Goal: Task Accomplishment & Management: Manage account settings

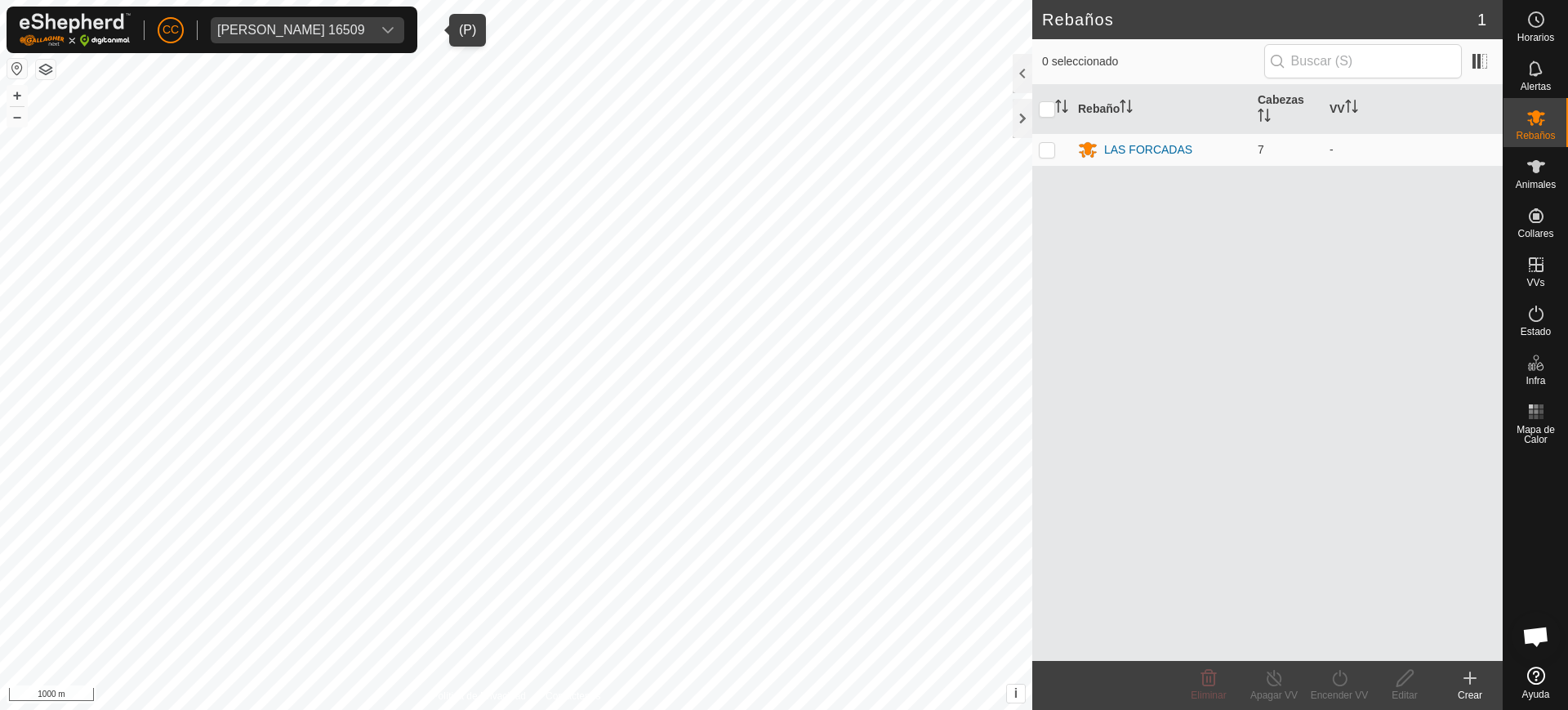
click at [335, 35] on div "[PERSON_NAME] 16509" at bounding box center [291, 31] width 148 height 13
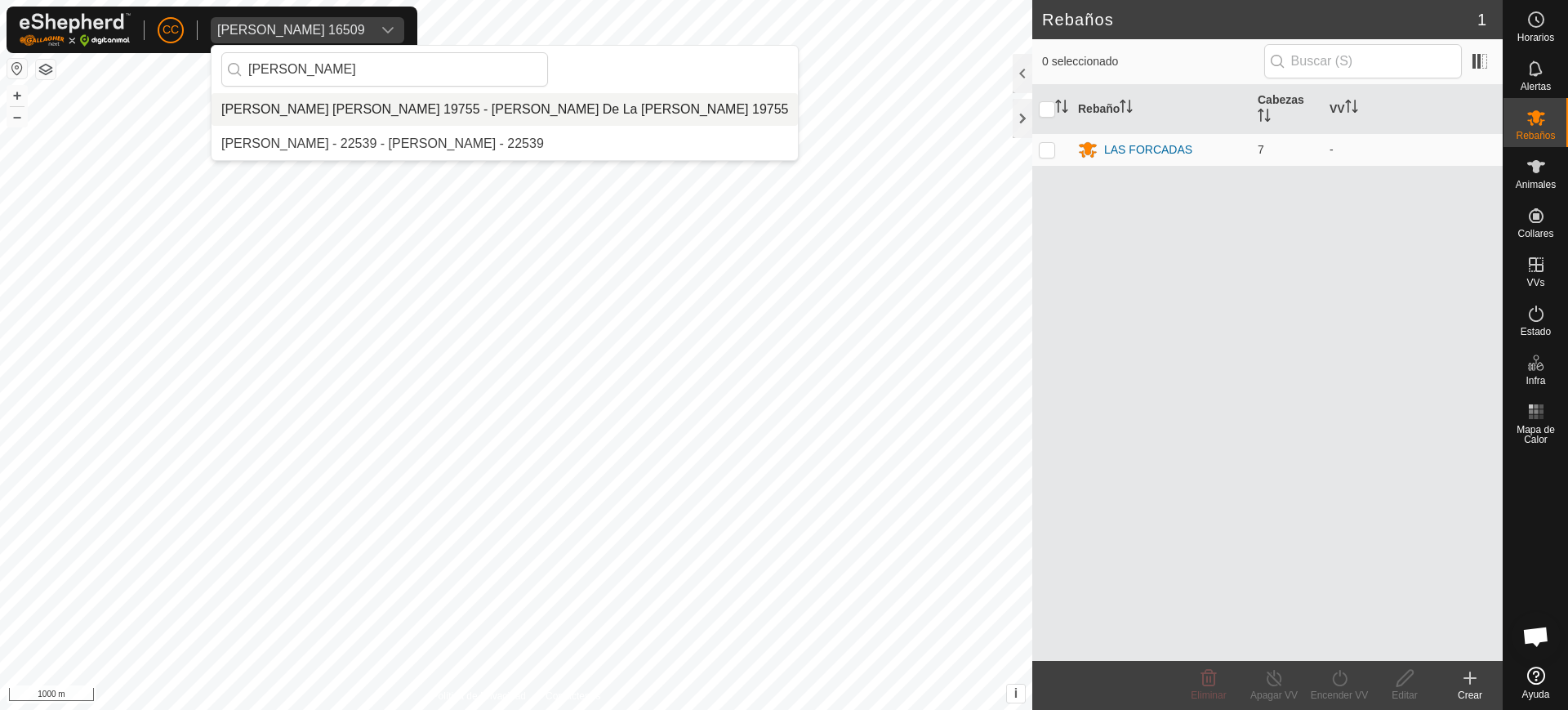
type input "[PERSON_NAME]"
click at [314, 115] on li "[PERSON_NAME] [PERSON_NAME] 19755 - [PERSON_NAME] De La [PERSON_NAME] 19755" at bounding box center [505, 110] width 586 height 33
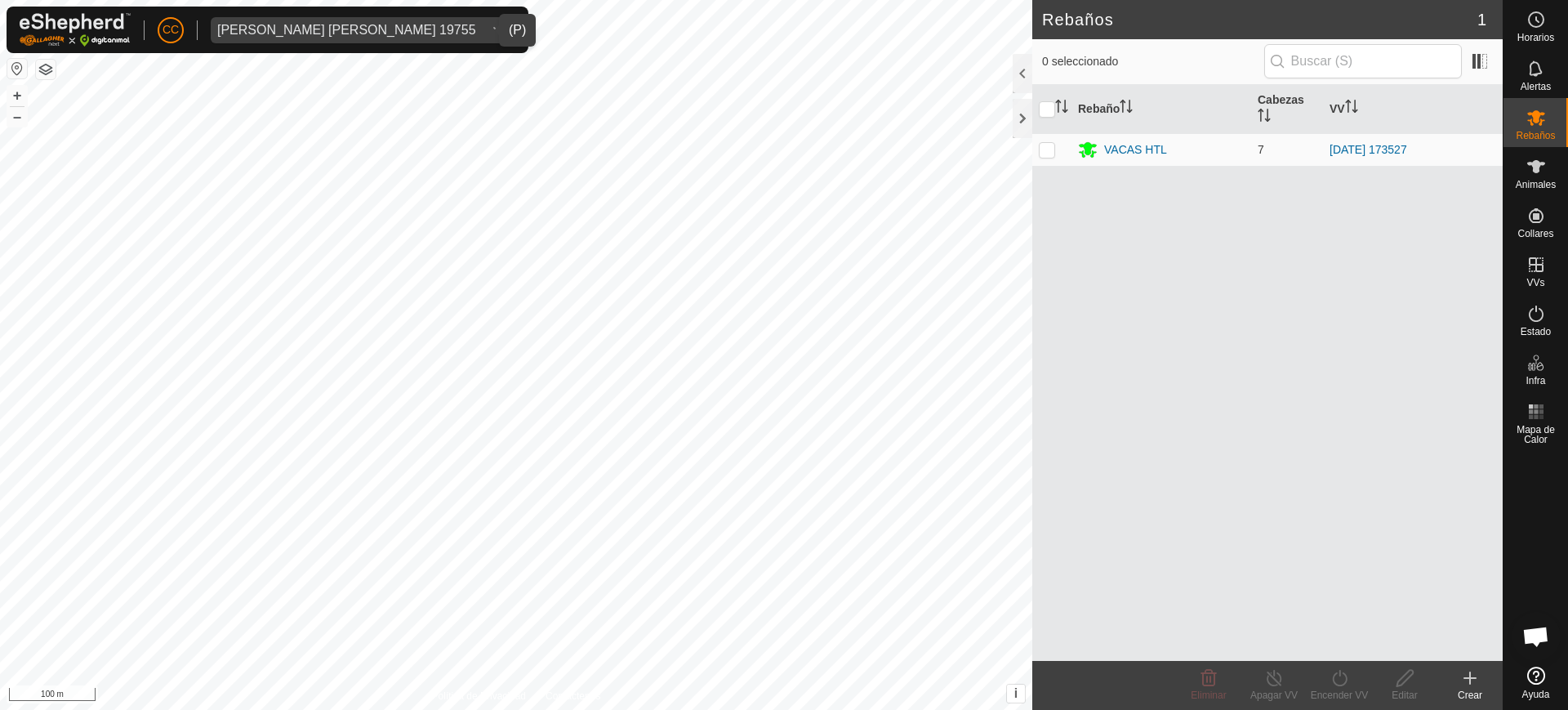
click at [492, 49] on div "CC [PERSON_NAME] [PERSON_NAME] 19755 Horarios Alertas Rebaños Animales Collares…" at bounding box center [784, 355] width 1568 height 710
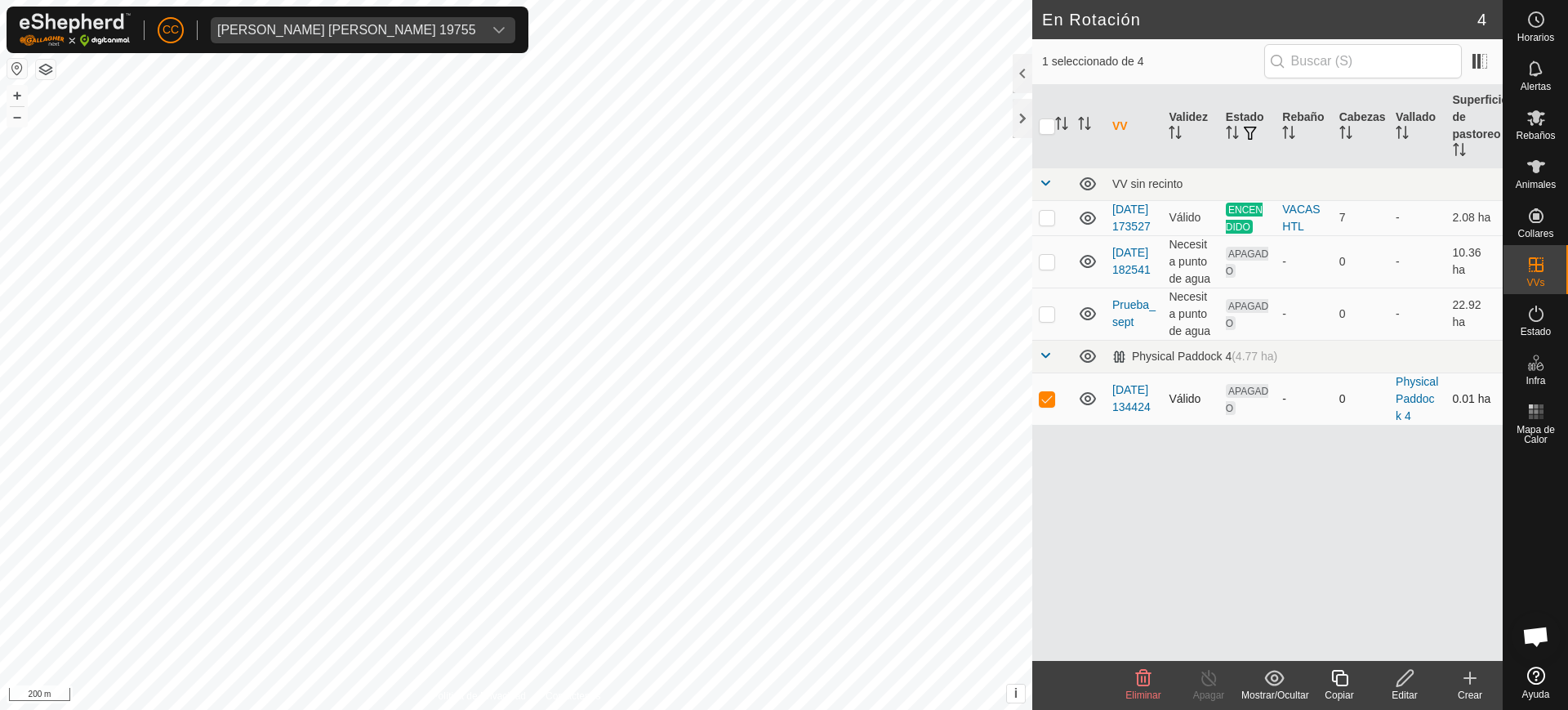
click at [1058, 419] on td at bounding box center [1052, 398] width 40 height 52
checkbox input "true"
click at [1397, 676] on icon at bounding box center [1405, 678] width 21 height 20
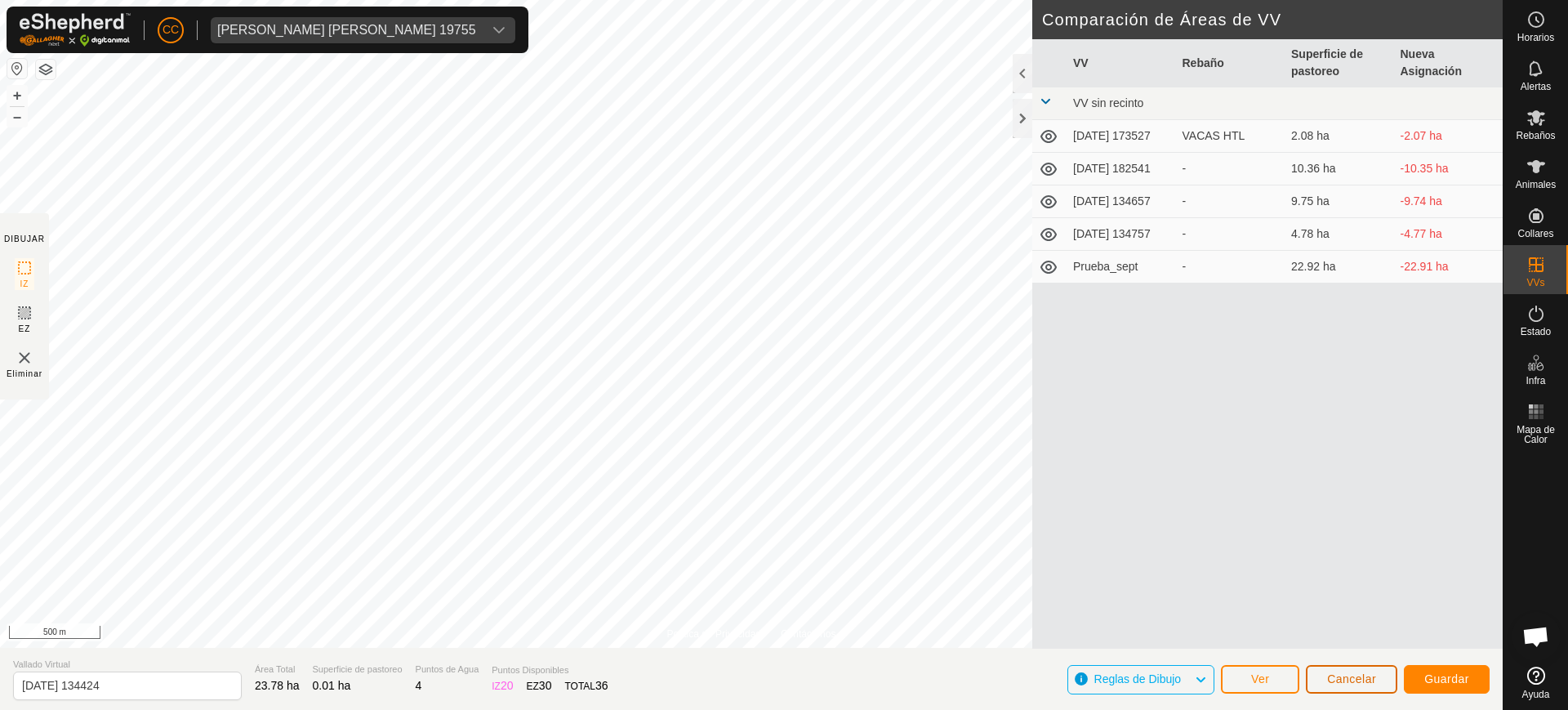
click at [1361, 682] on span "Cancelar" at bounding box center [1351, 679] width 49 height 13
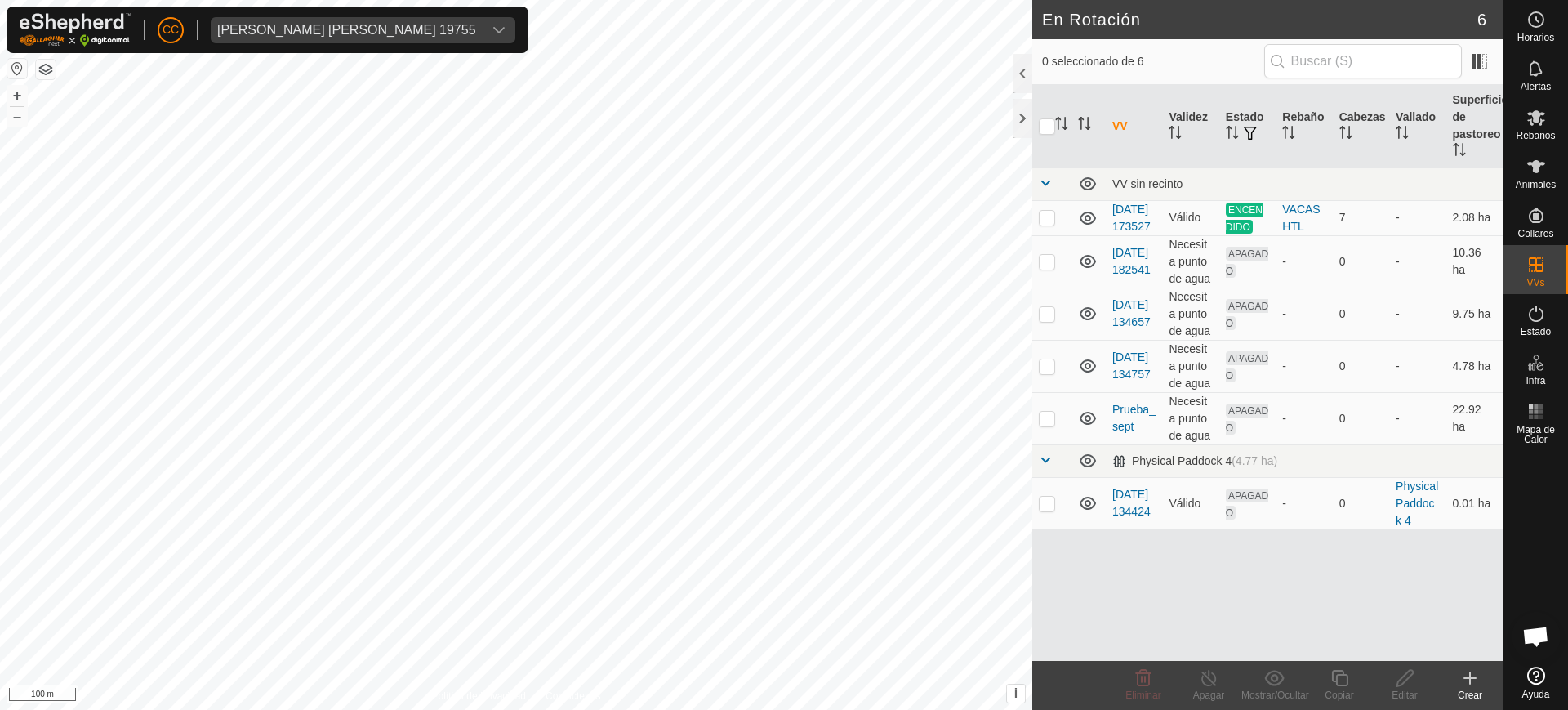
checkbox input "true"
checkbox input "false"
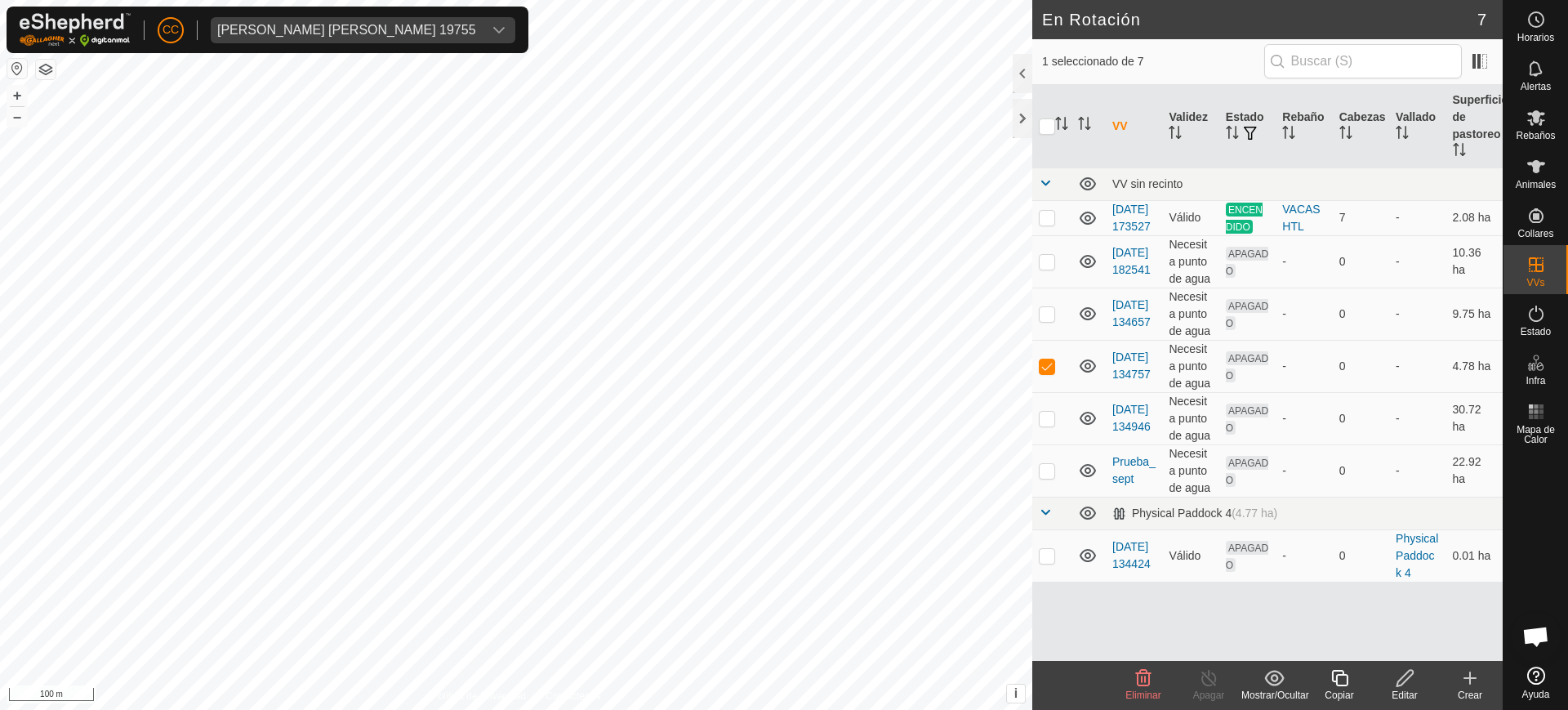
click at [1425, 679] on edit-svg-icon at bounding box center [1404, 678] width 65 height 20
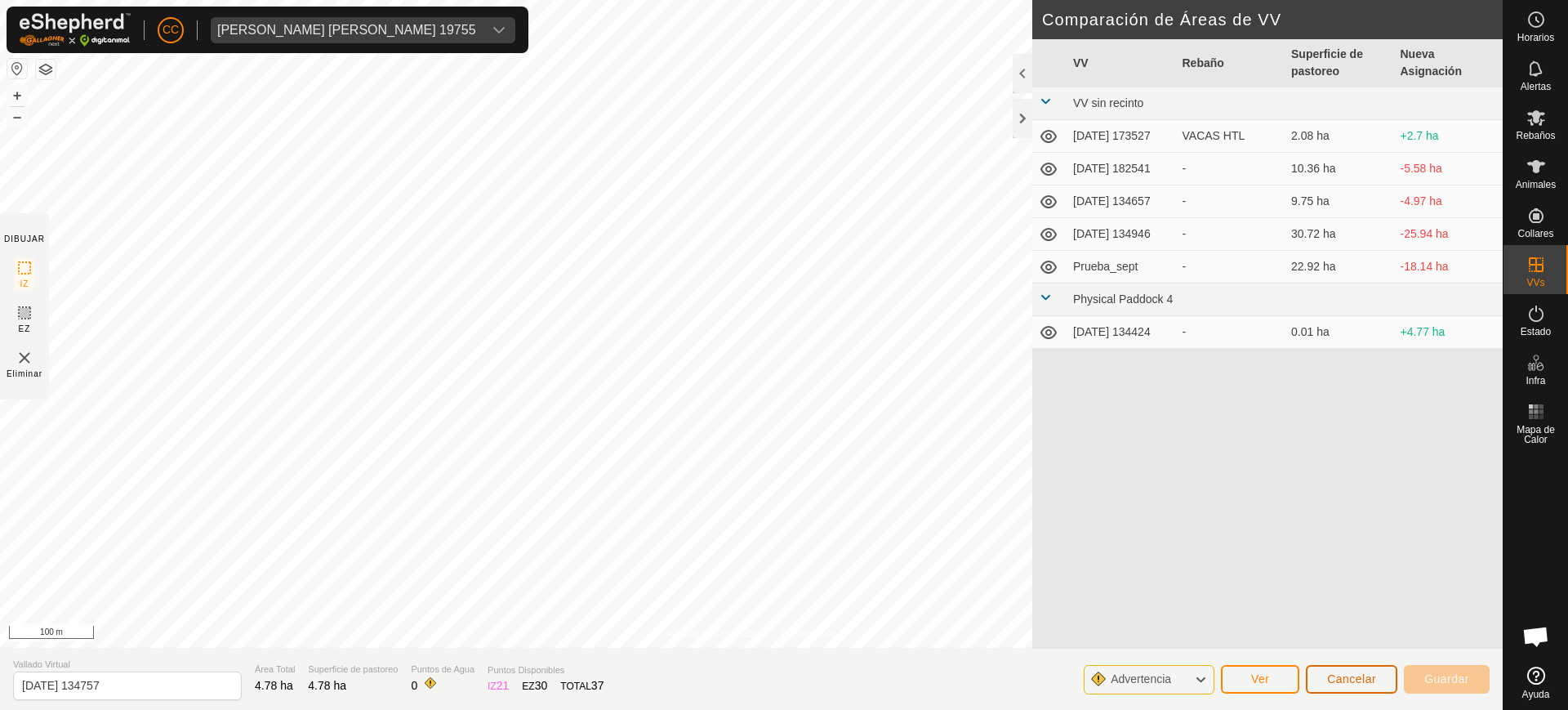
click at [1351, 672] on span "Cancelar" at bounding box center [1351, 679] width 49 height 13
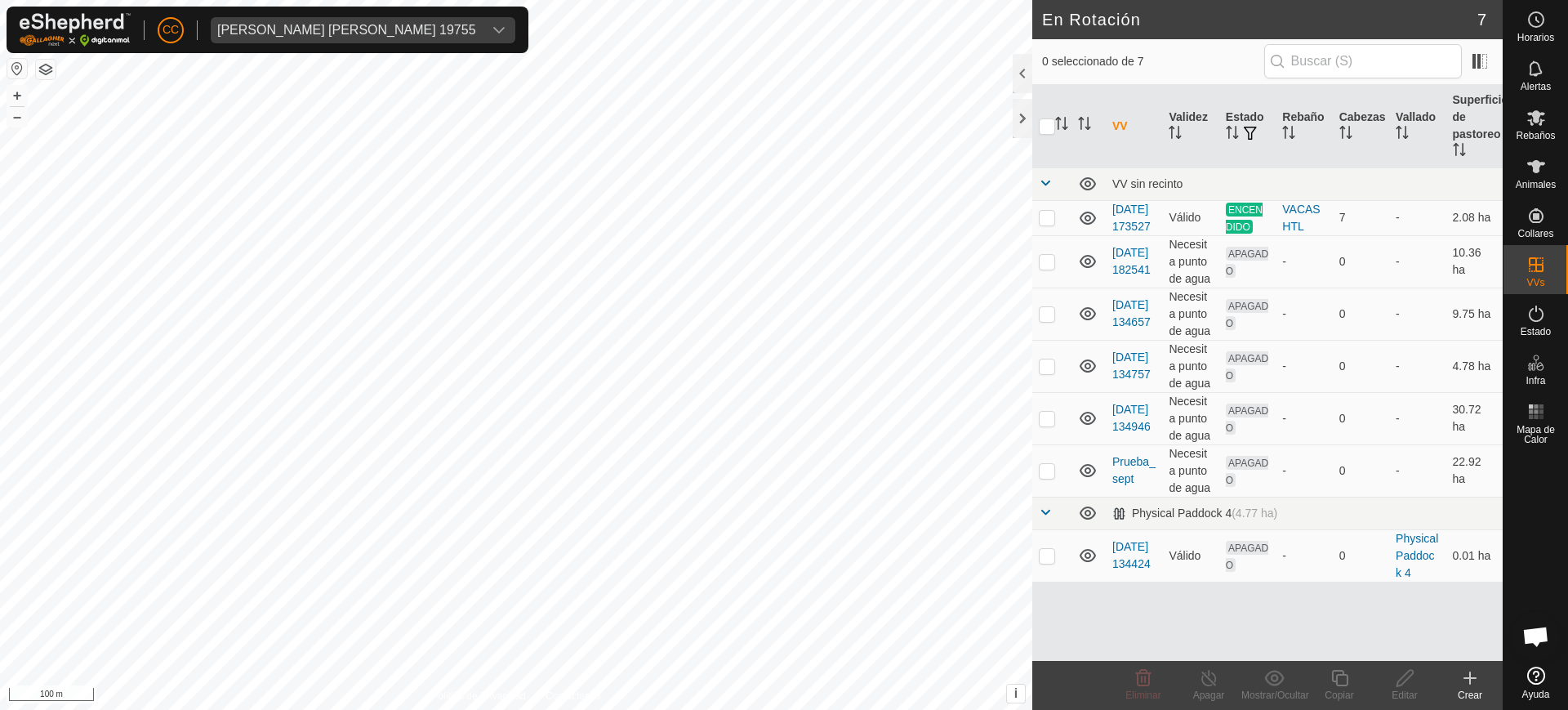
checkbox input "true"
click at [1416, 675] on edit-svg-icon at bounding box center [1404, 678] width 65 height 20
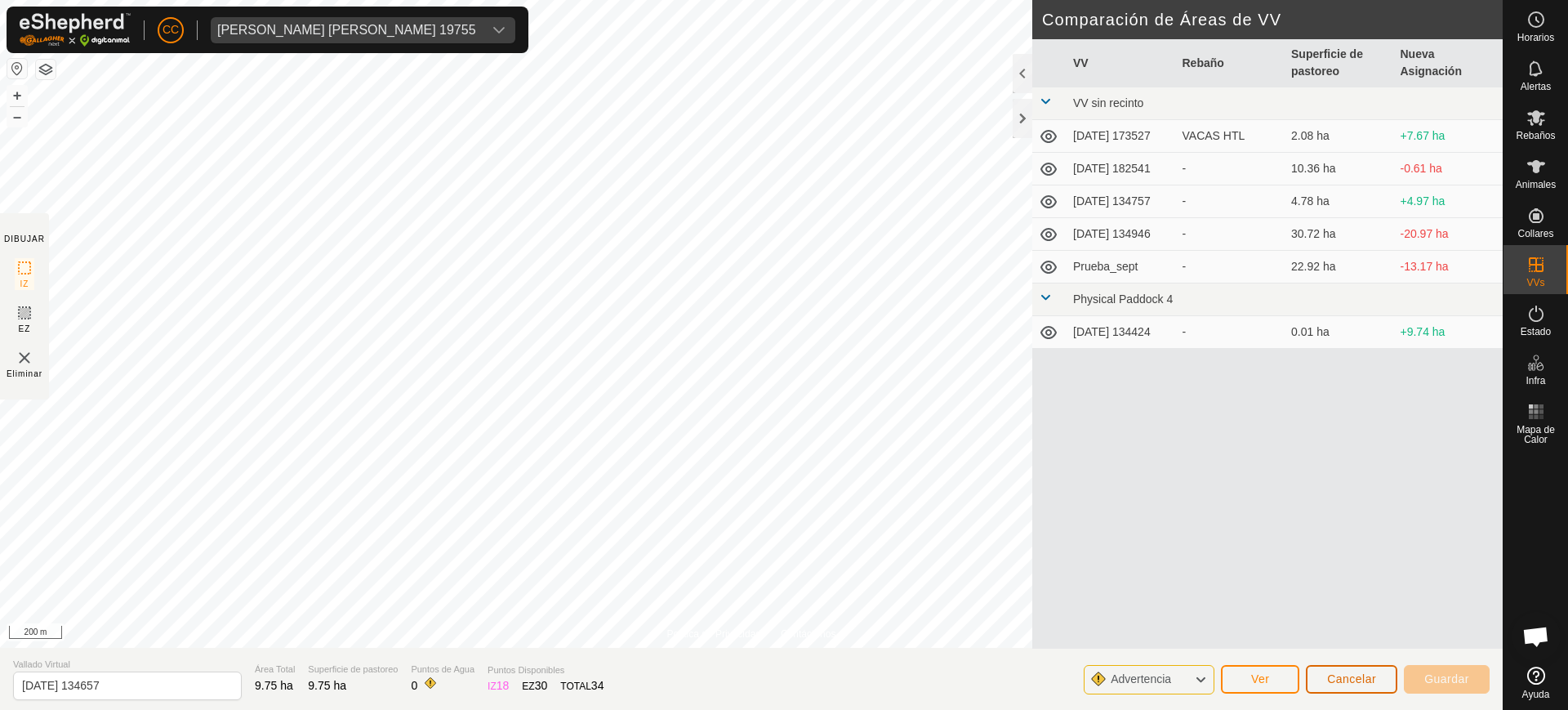
click at [1377, 676] on button "Cancelar" at bounding box center [1351, 679] width 92 height 29
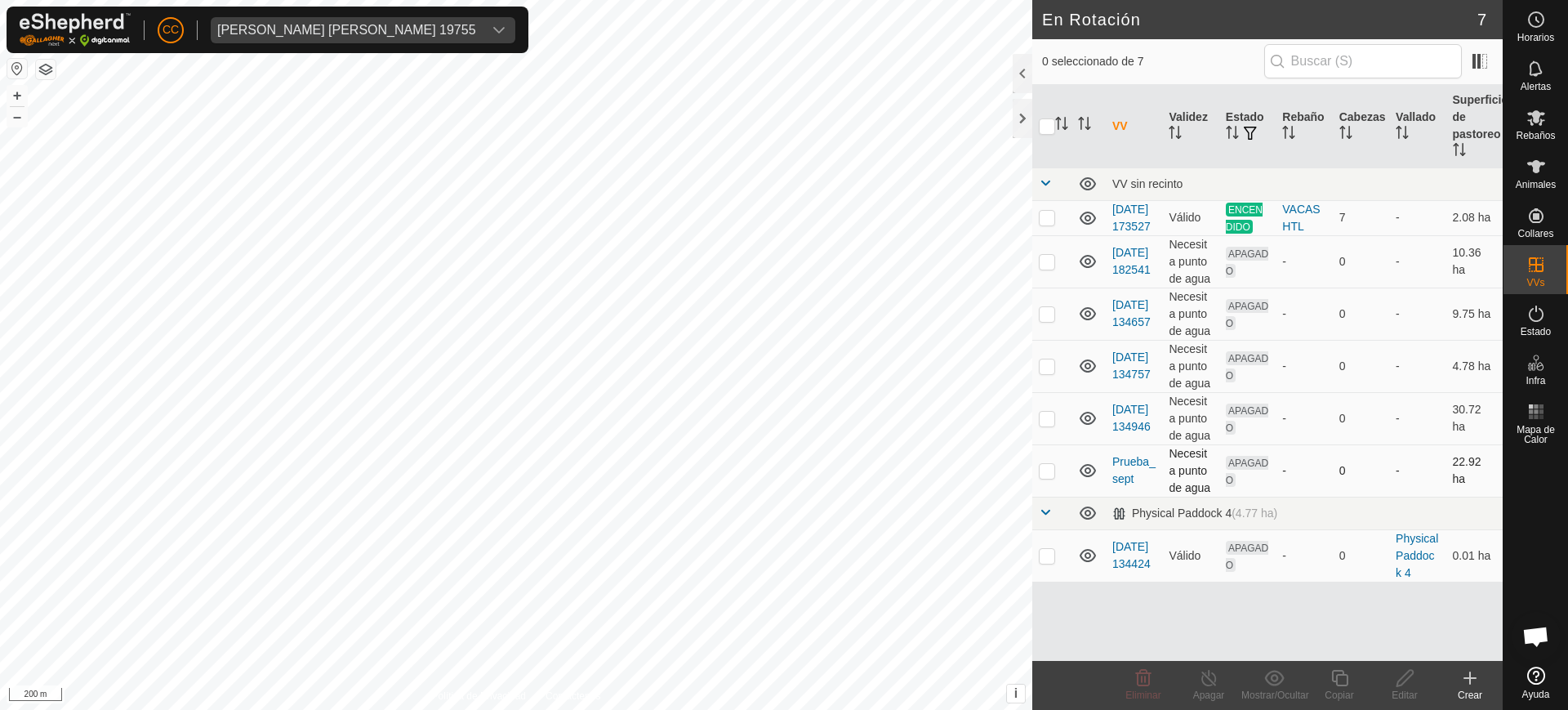
checkbox input "true"
click at [1403, 681] on icon at bounding box center [1405, 678] width 16 height 16
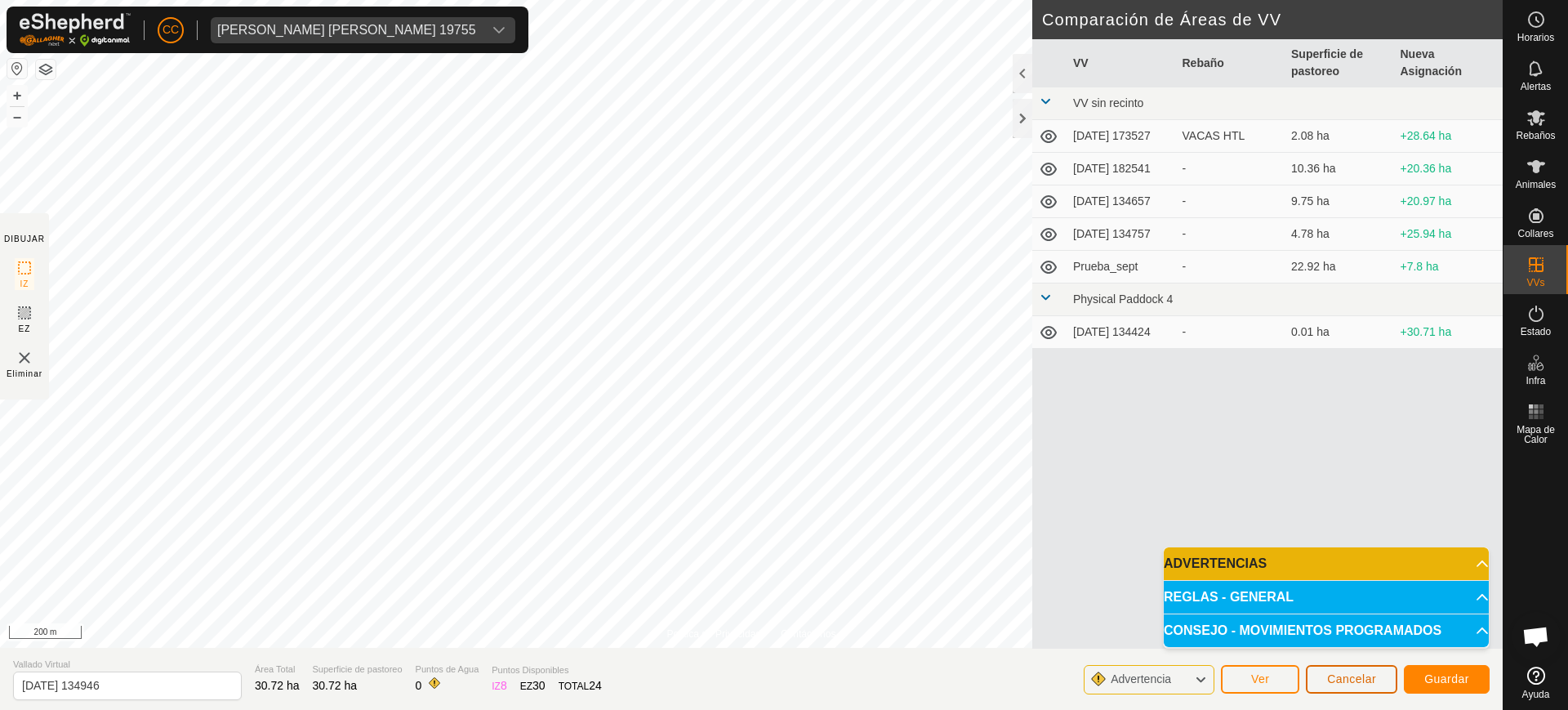
click at [1361, 684] on span "Cancelar" at bounding box center [1351, 679] width 49 height 13
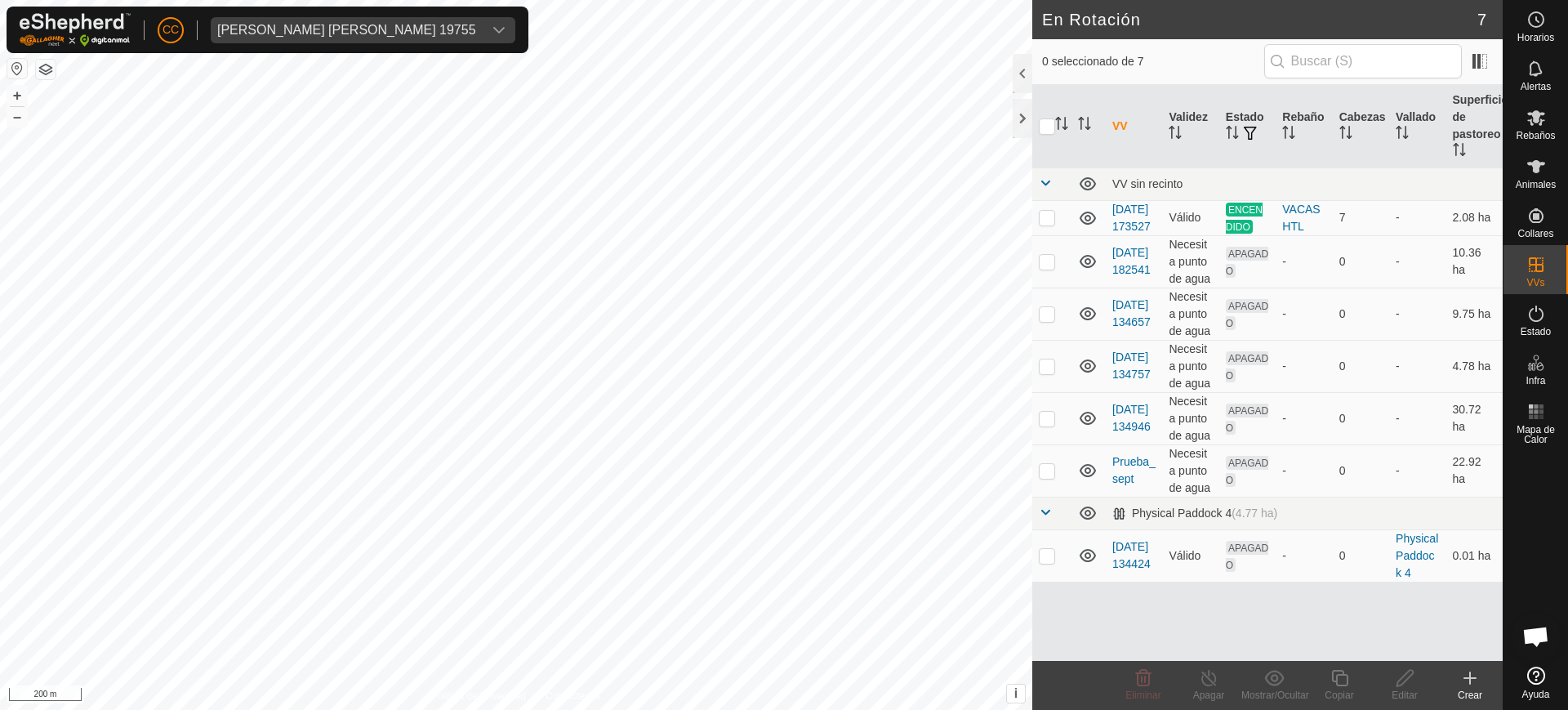
checkbox input "true"
click at [1415, 695] on div "Editar" at bounding box center [1404, 695] width 65 height 15
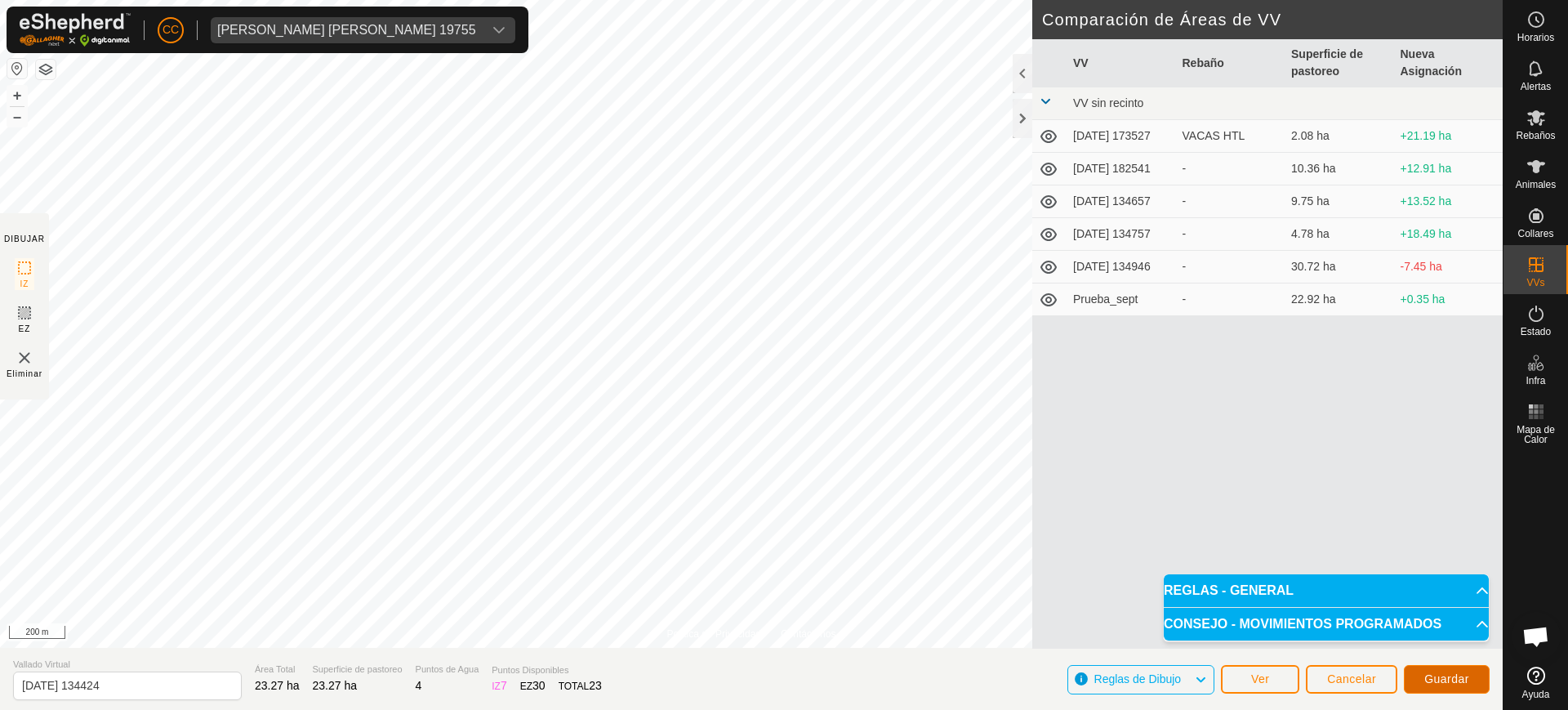
click at [1438, 676] on span "Guardar" at bounding box center [1447, 679] width 45 height 13
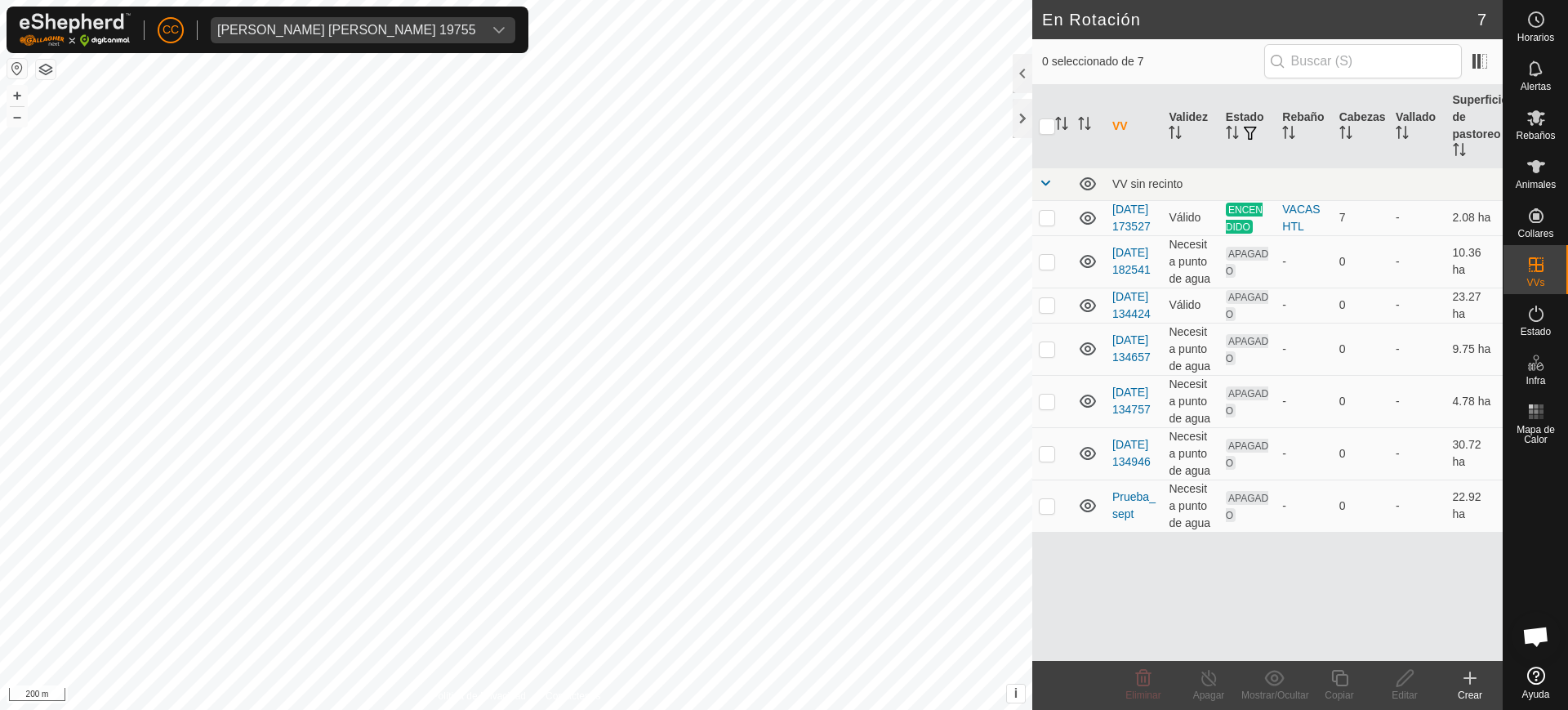
checkbox input "true"
click at [1401, 680] on icon at bounding box center [1405, 678] width 21 height 20
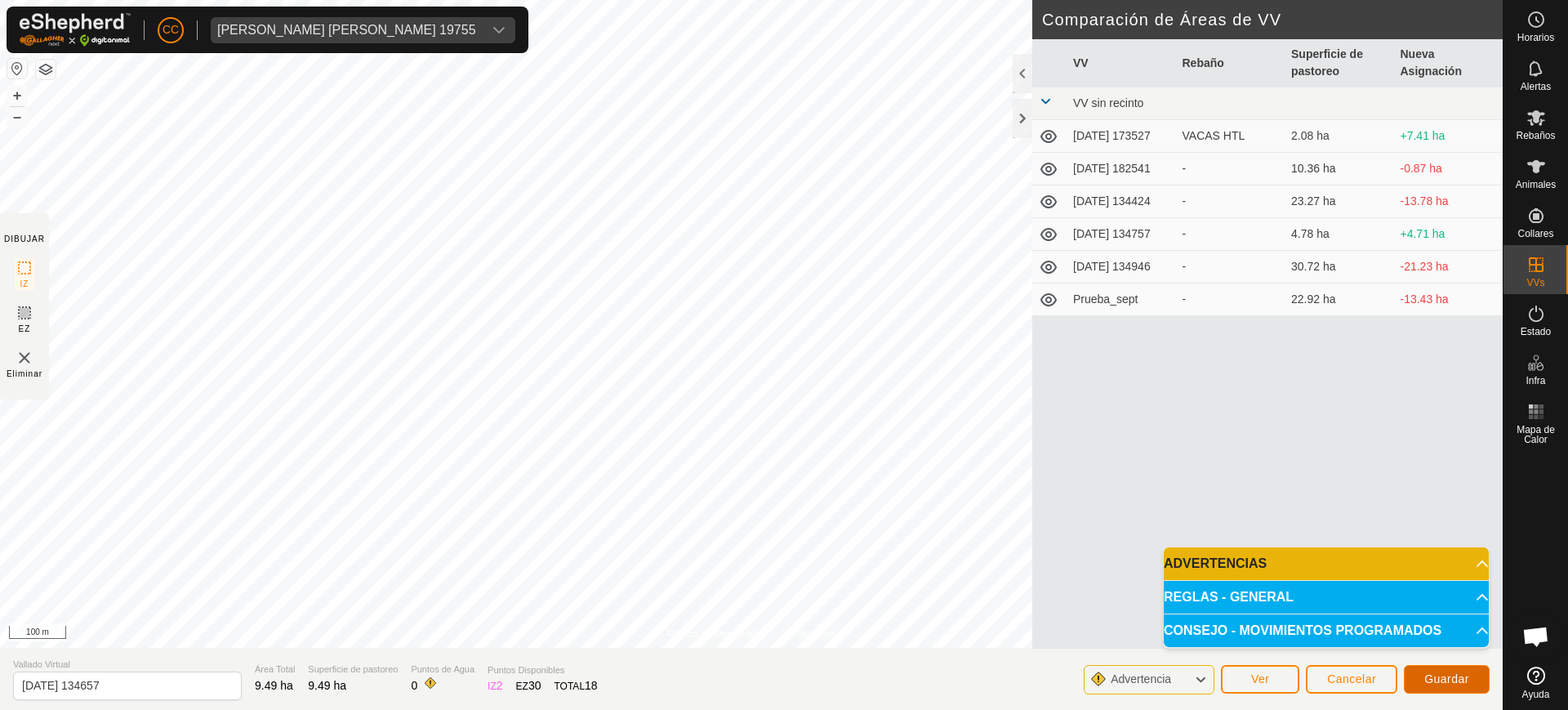
click at [1440, 670] on button "Guardar" at bounding box center [1447, 679] width 86 height 29
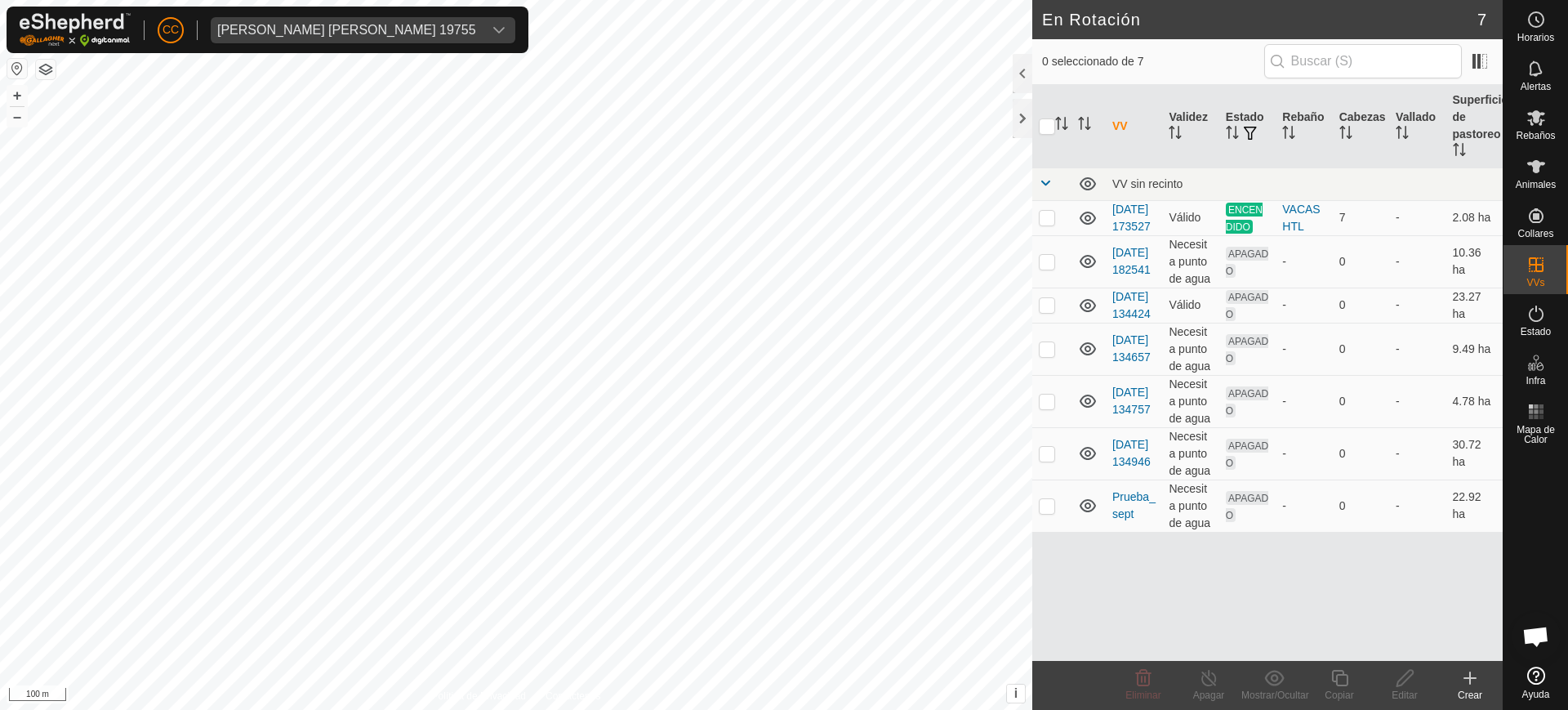
checkbox input "true"
click at [1401, 689] on div "Editar" at bounding box center [1404, 695] width 65 height 15
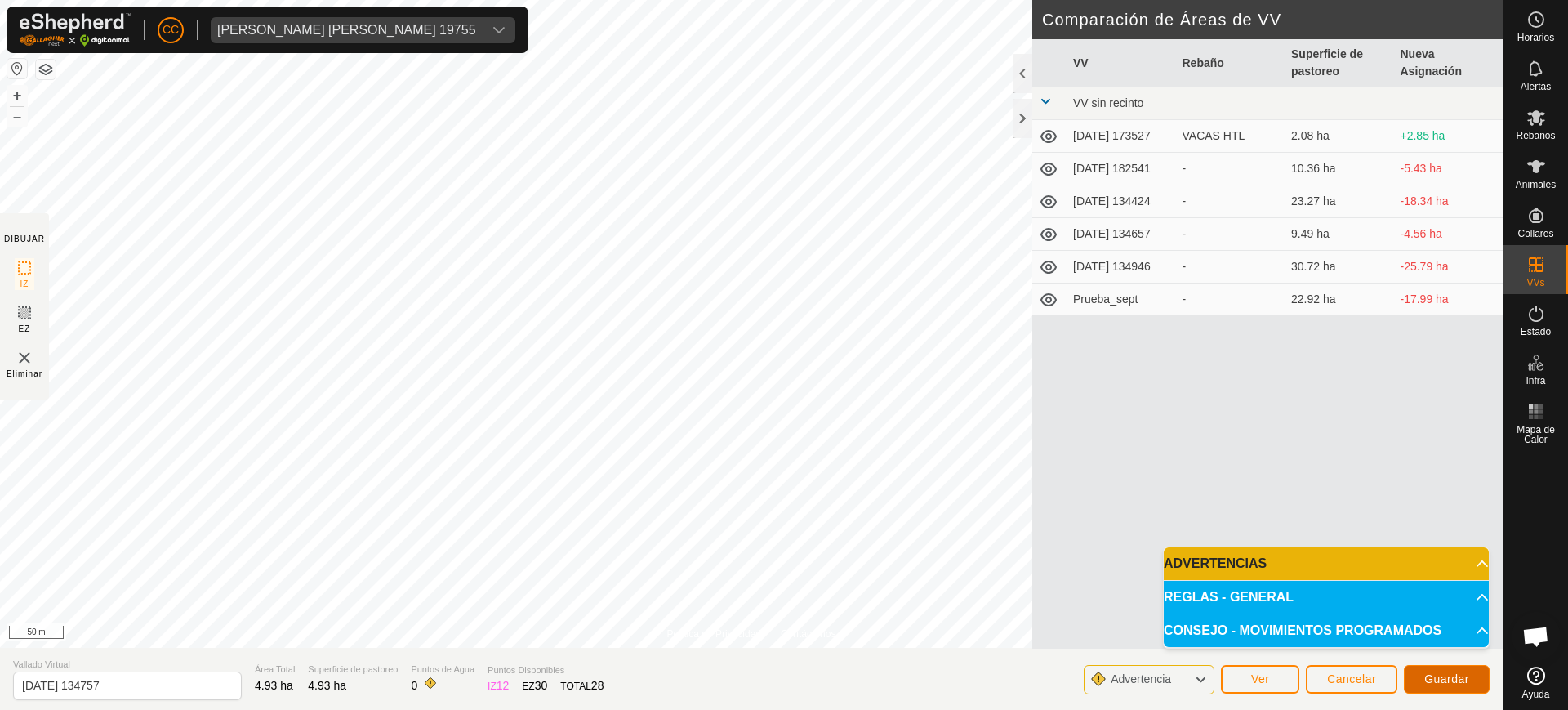
click at [1462, 677] on span "Guardar" at bounding box center [1447, 679] width 45 height 13
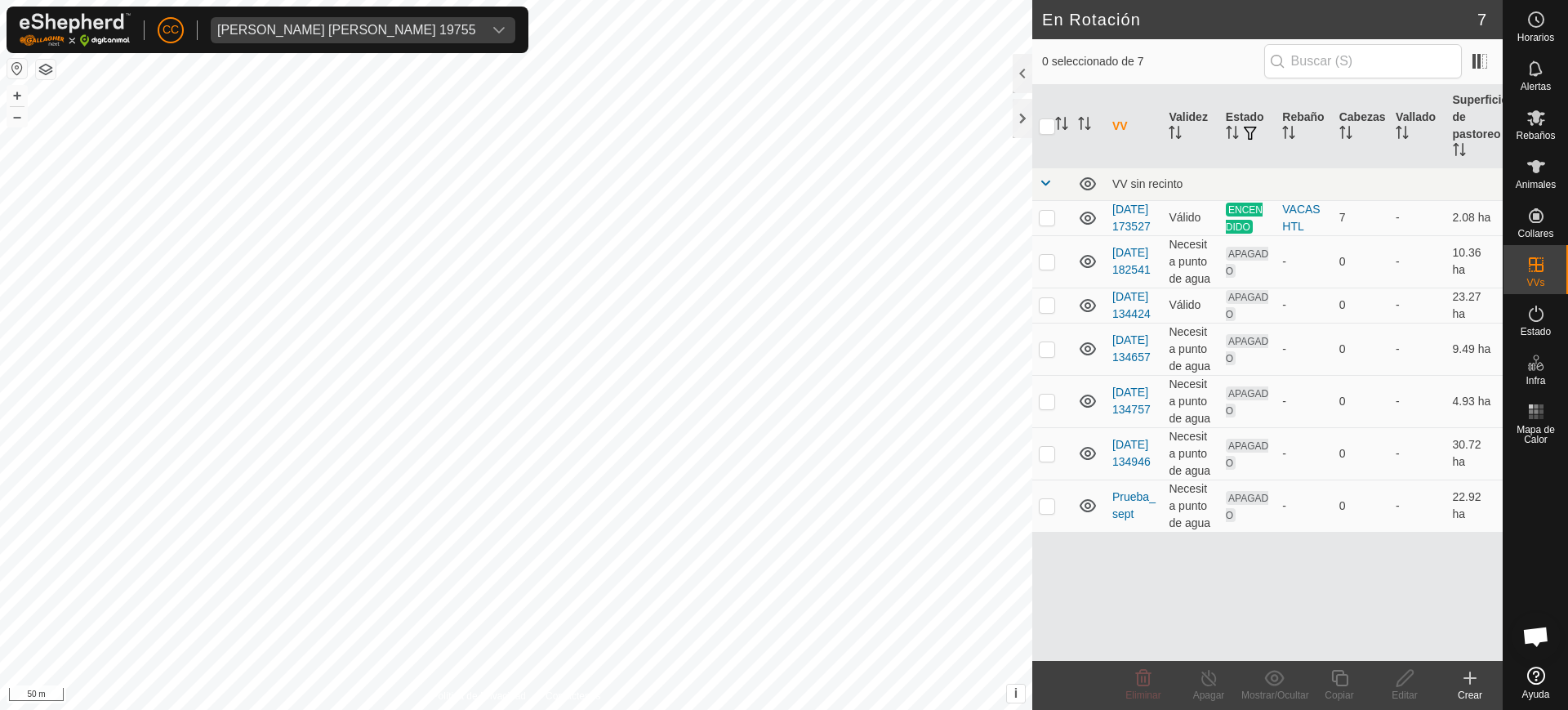
checkbox input "true"
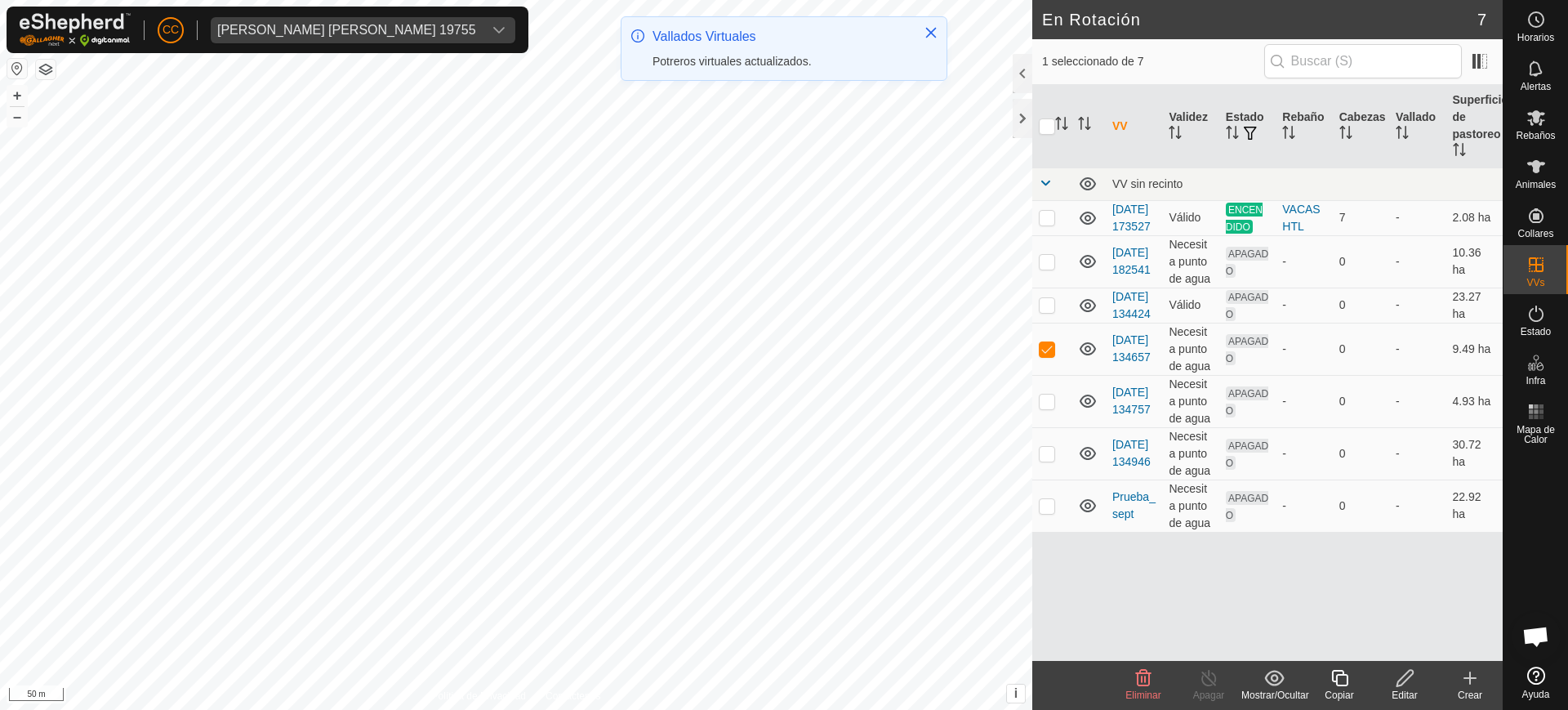
click at [1399, 670] on icon at bounding box center [1405, 678] width 21 height 20
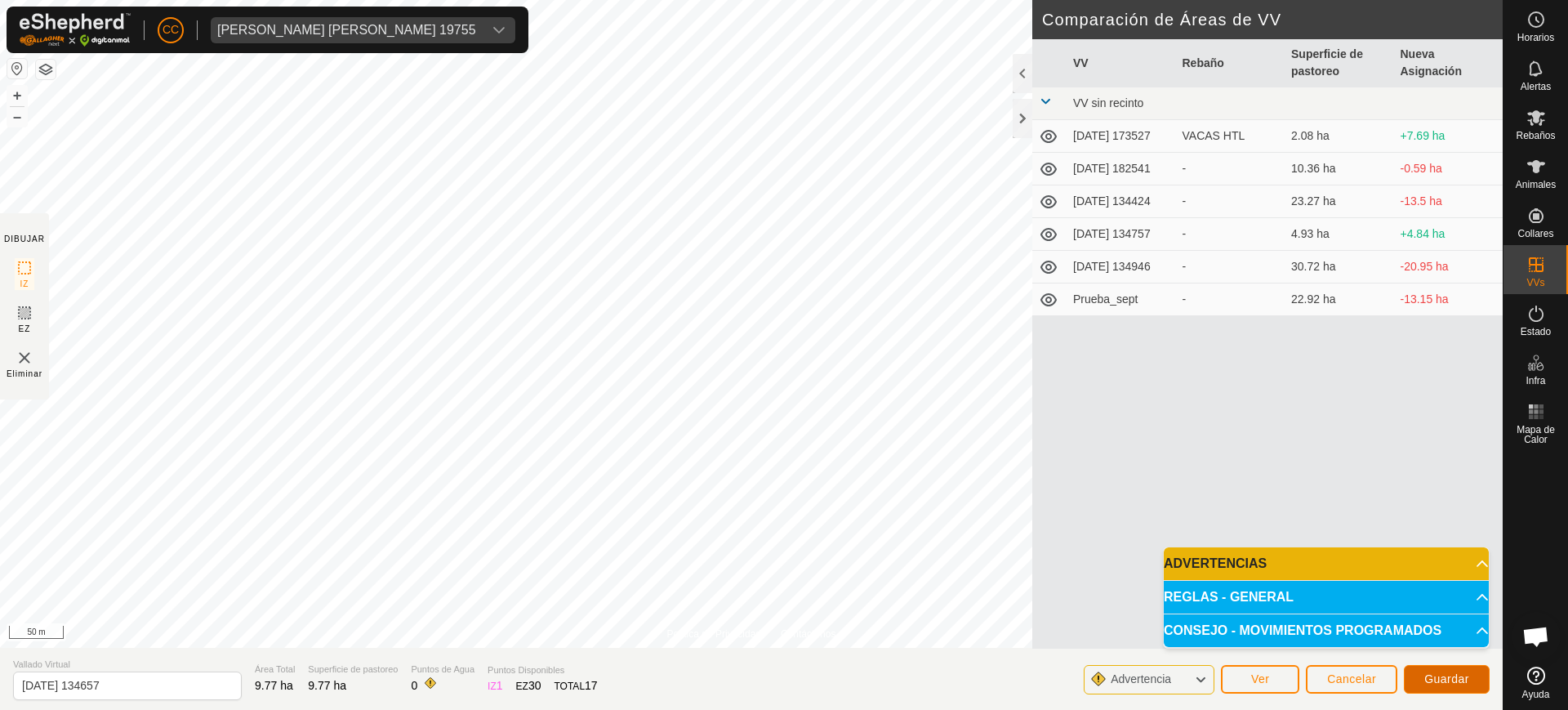
click at [1450, 678] on span "Guardar" at bounding box center [1447, 679] width 45 height 13
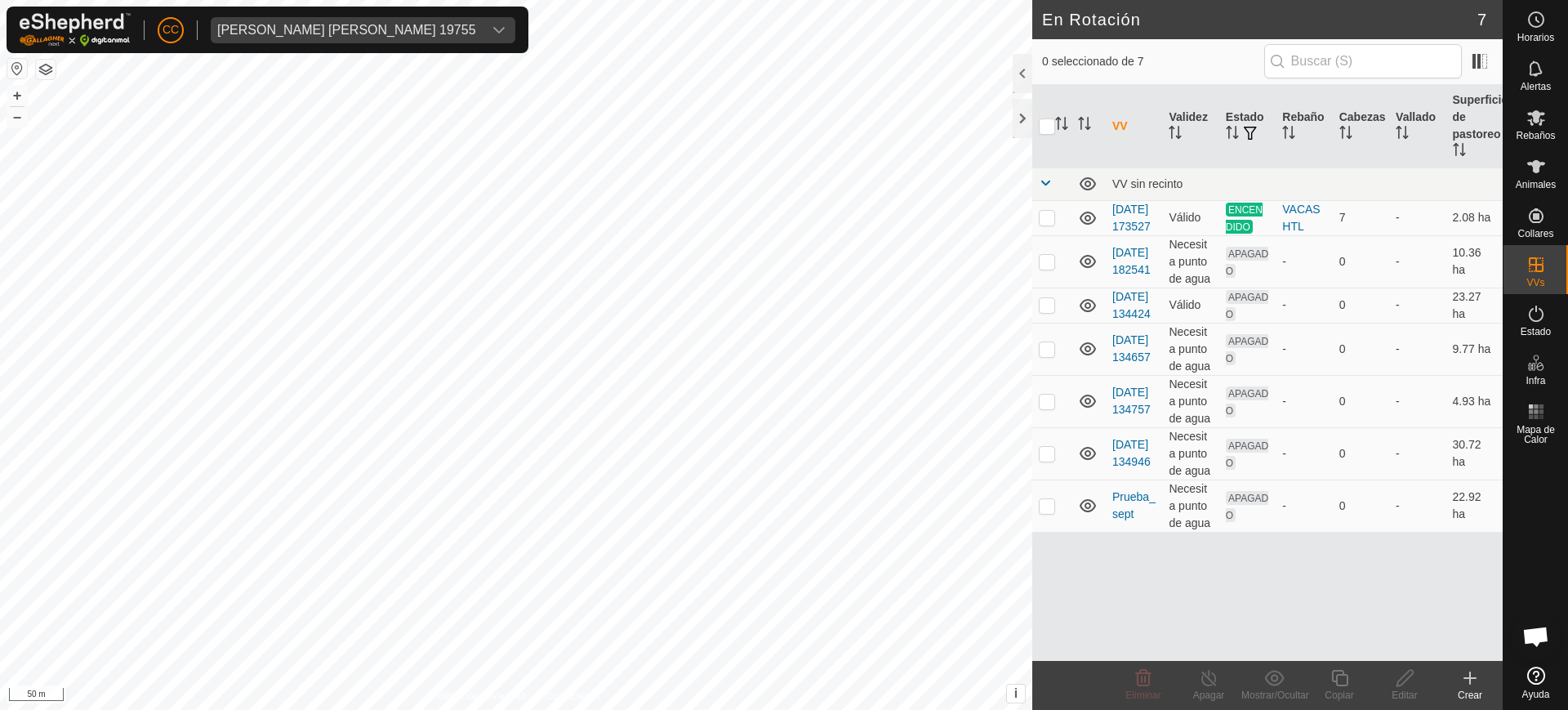
checkbox input "true"
click at [1404, 688] on div "Editar" at bounding box center [1404, 695] width 65 height 15
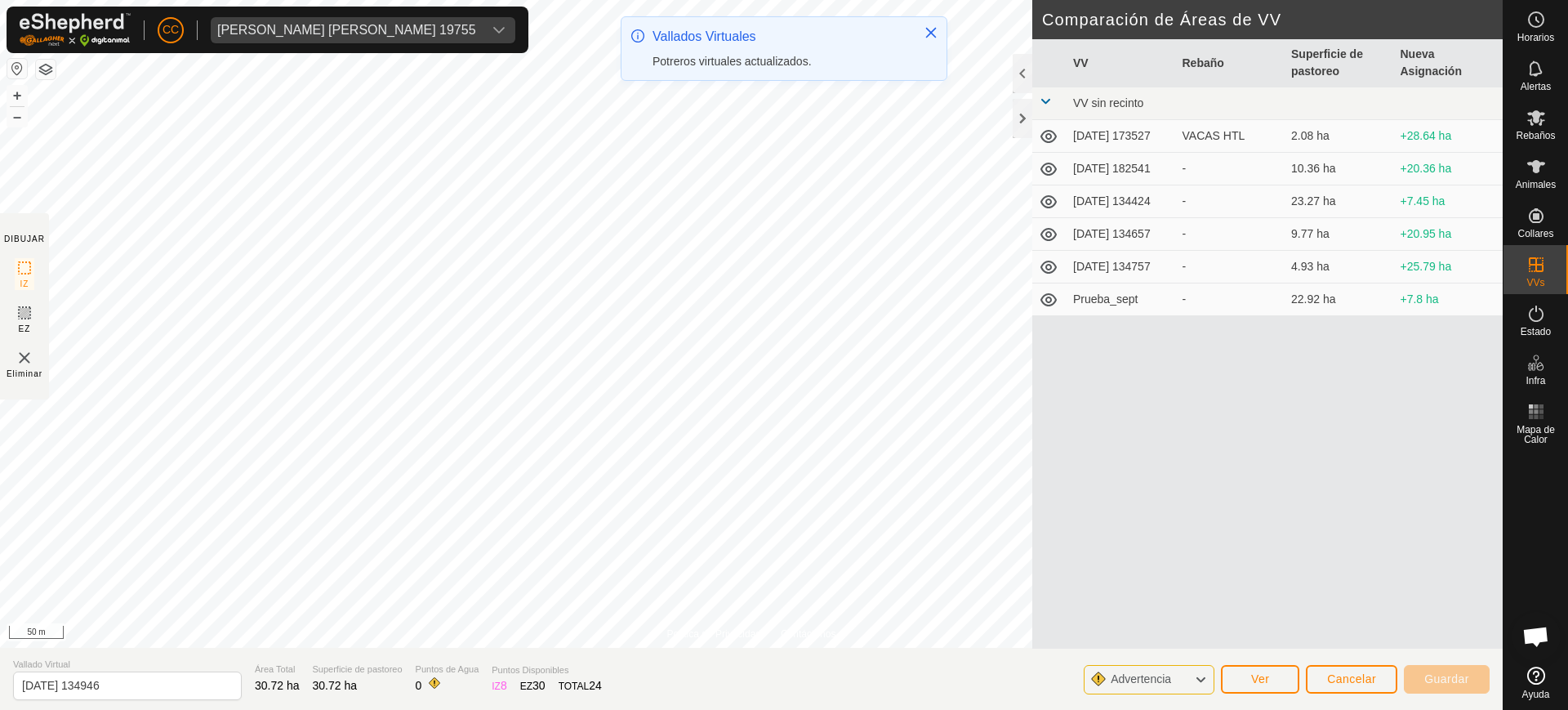
click at [345, 0] on html "CC [PERSON_NAME] [PERSON_NAME] 19755 [PERSON_NAME] Rebaños Animales Collares VV…" at bounding box center [784, 355] width 1568 height 710
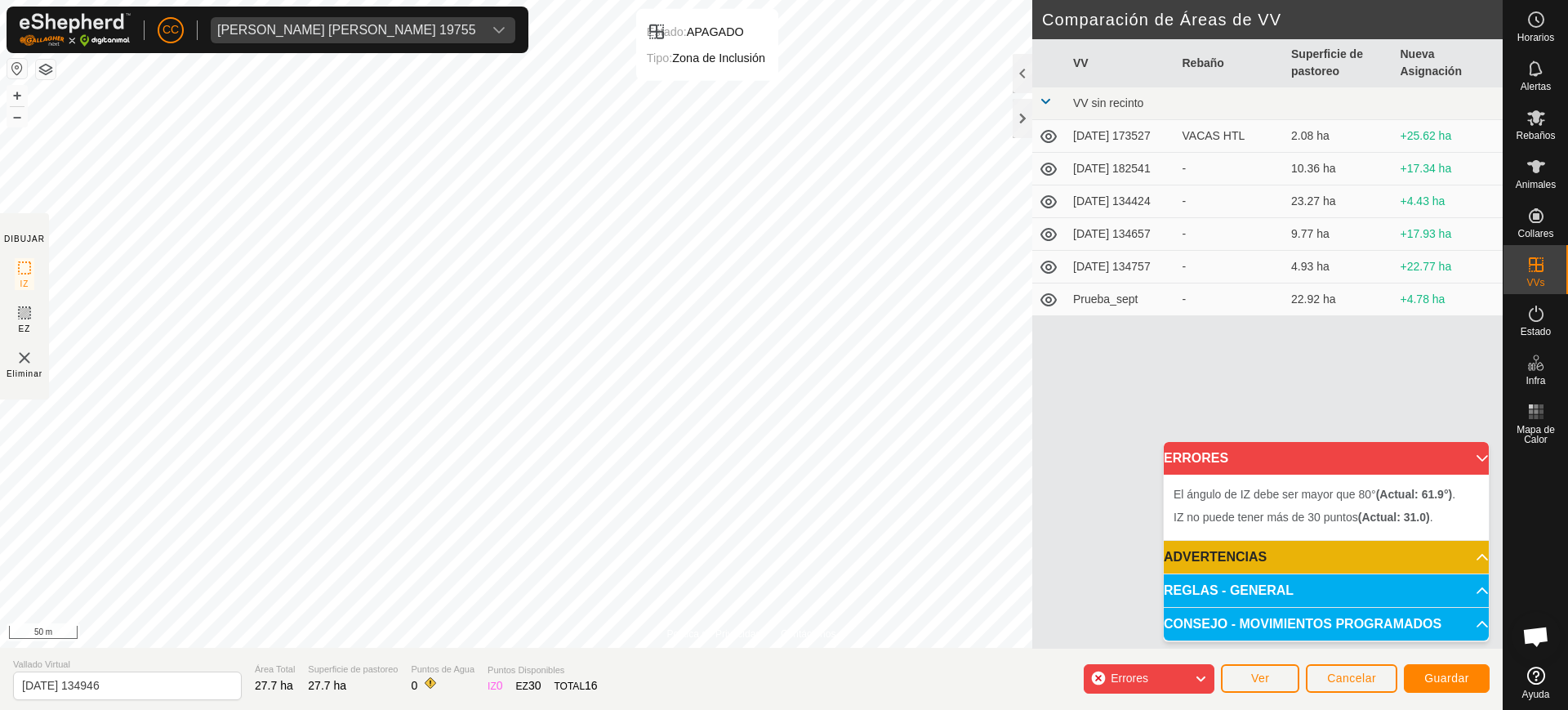
click at [708, 0] on html "CC [PERSON_NAME] [PERSON_NAME] 19755 [PERSON_NAME] Rebaños Animales Collares VV…" at bounding box center [784, 355] width 1568 height 710
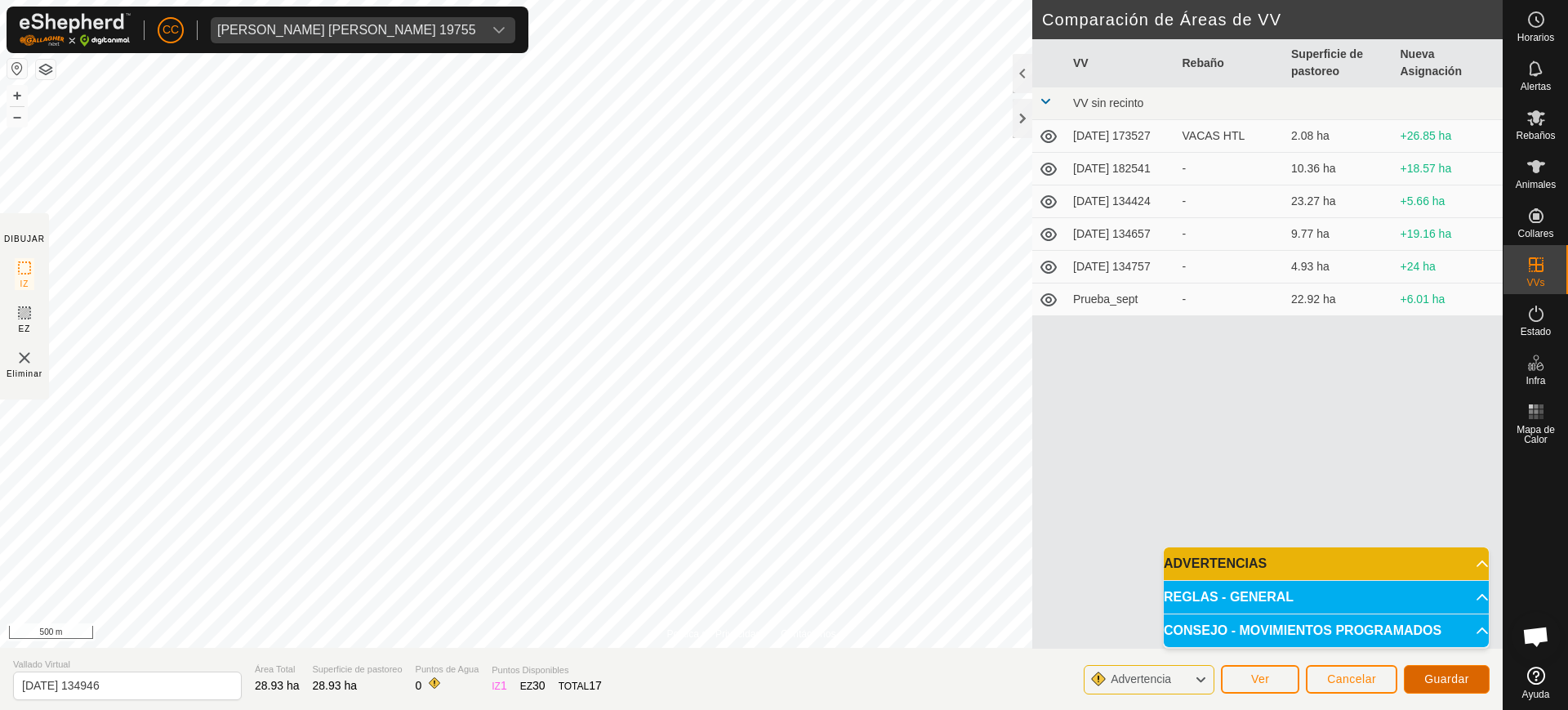
click at [1457, 675] on span "Guardar" at bounding box center [1447, 679] width 45 height 13
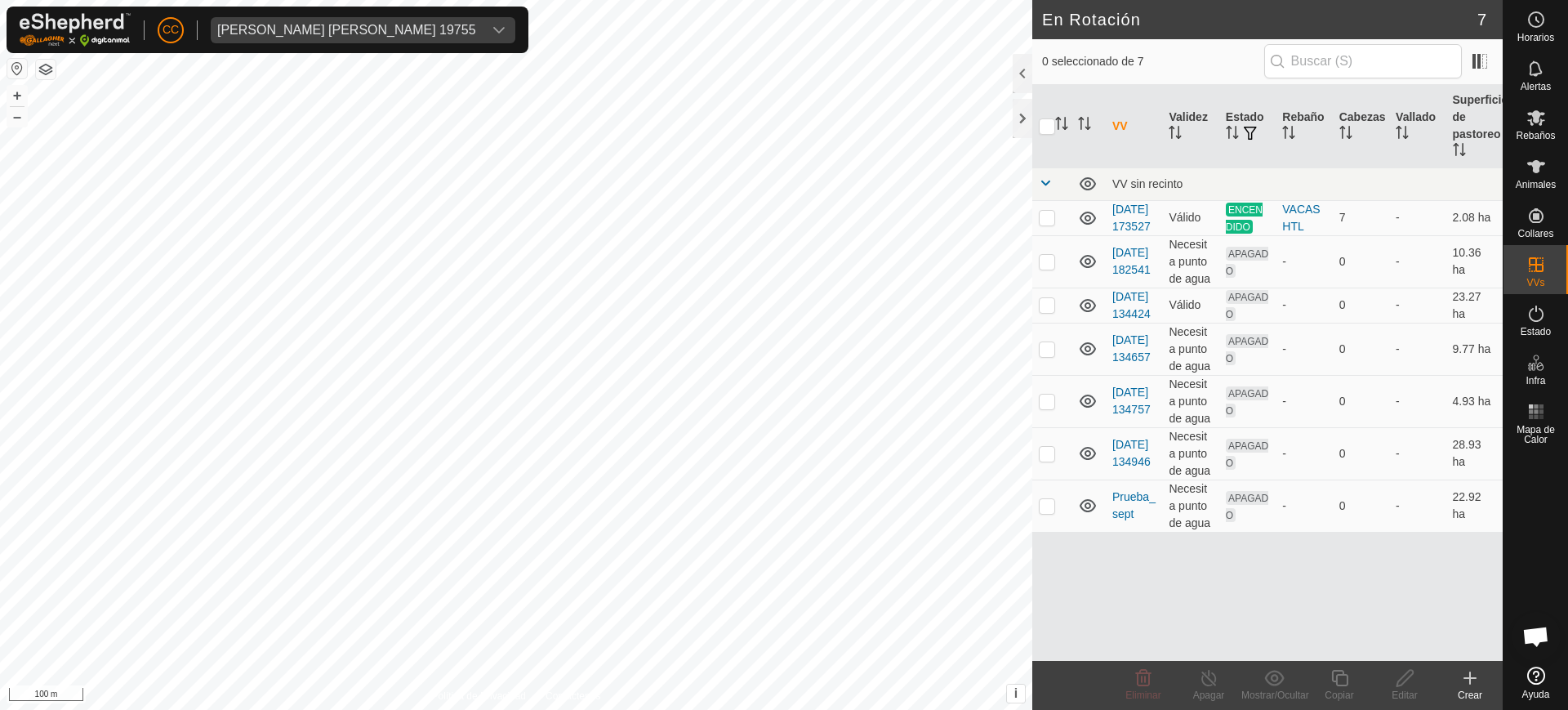
checkbox input "true"
click at [1412, 681] on icon at bounding box center [1405, 678] width 21 height 20
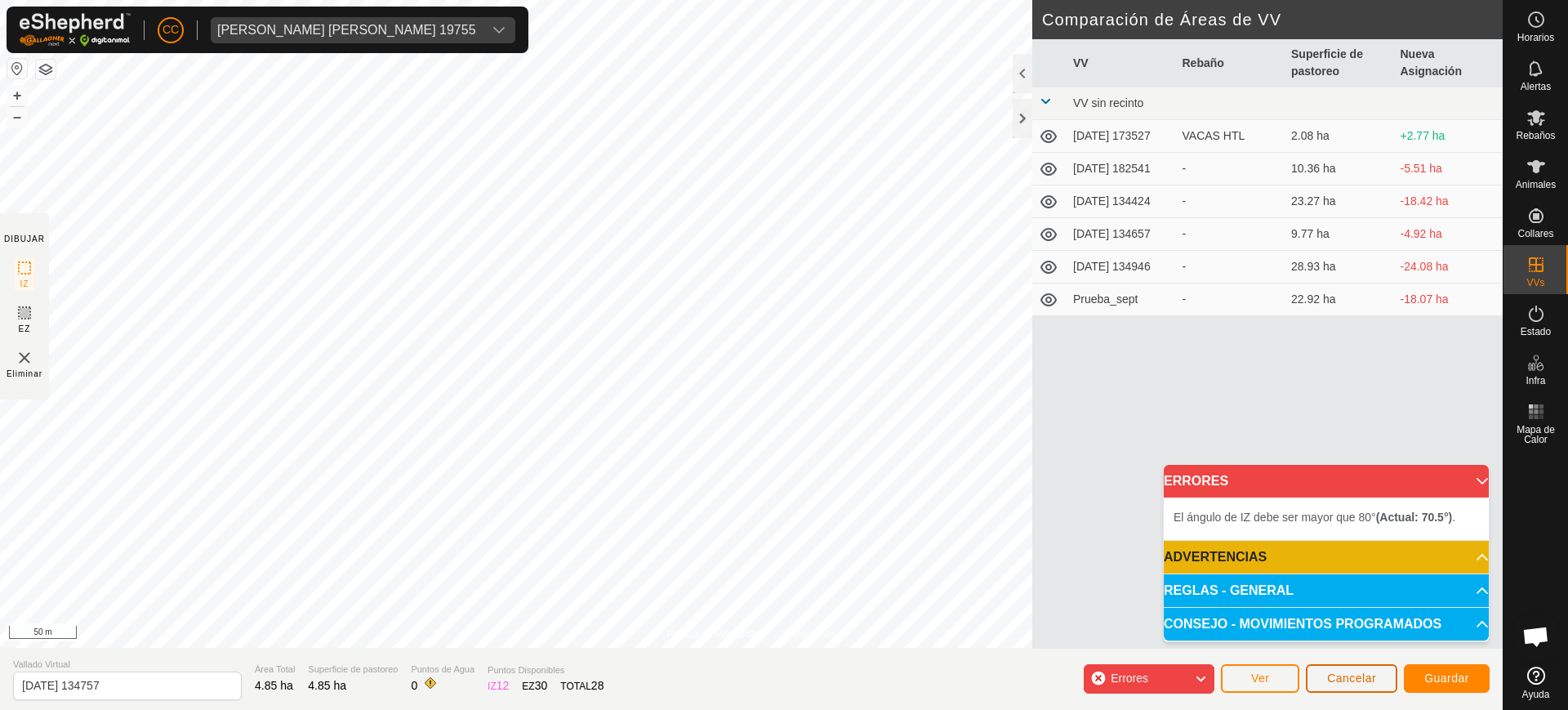
click at [1340, 676] on span "Cancelar" at bounding box center [1351, 678] width 49 height 13
